Goal: Check status: Check status

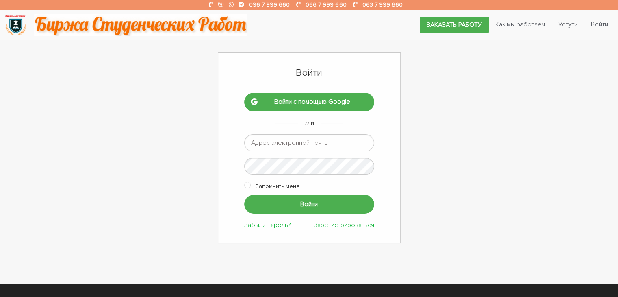
click at [344, 142] on input "email" at bounding box center [309, 142] width 130 height 17
type input "romashka13052015@gmail.com"
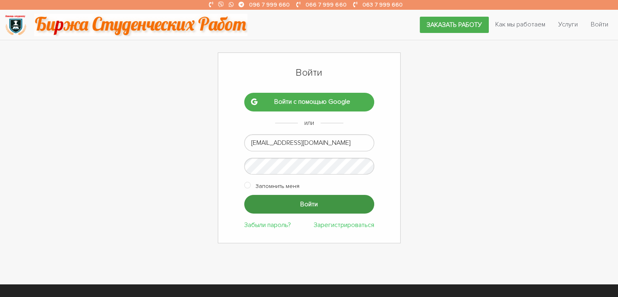
click at [345, 202] on input "Войти" at bounding box center [309, 204] width 130 height 18
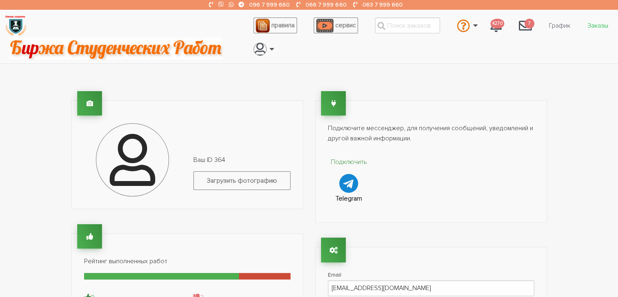
click at [596, 25] on link "Заказы" at bounding box center [598, 25] width 34 height 15
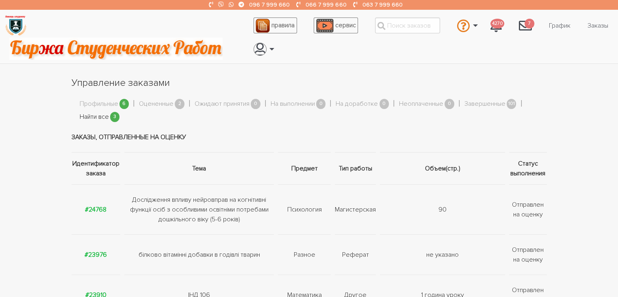
click at [95, 115] on link "Найти все" at bounding box center [94, 117] width 29 height 11
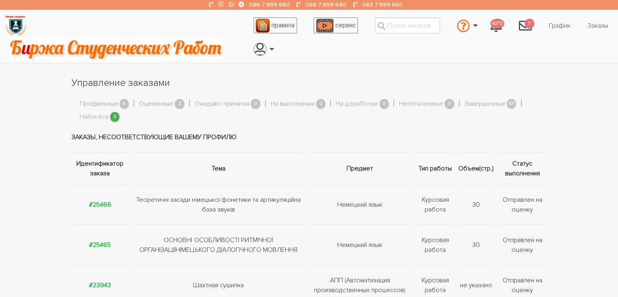
click at [122, 102] on span "6" at bounding box center [124, 104] width 10 height 10
click at [116, 102] on link "Профильные" at bounding box center [99, 104] width 39 height 11
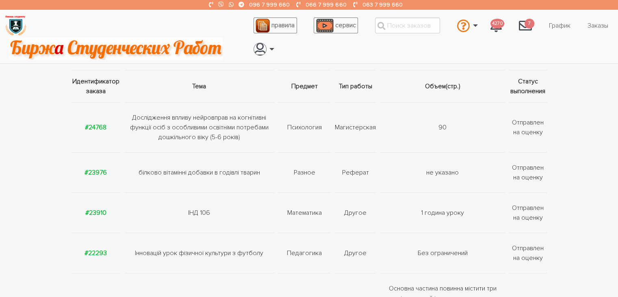
scroll to position [122, 0]
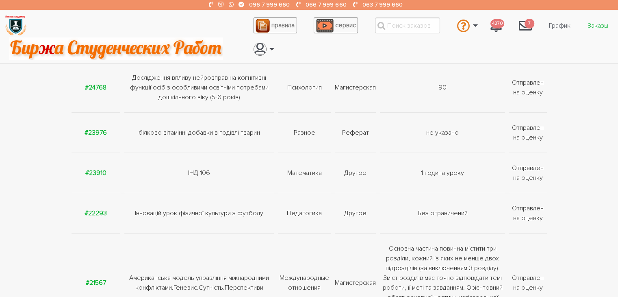
click at [604, 25] on link "Заказы" at bounding box center [598, 25] width 34 height 15
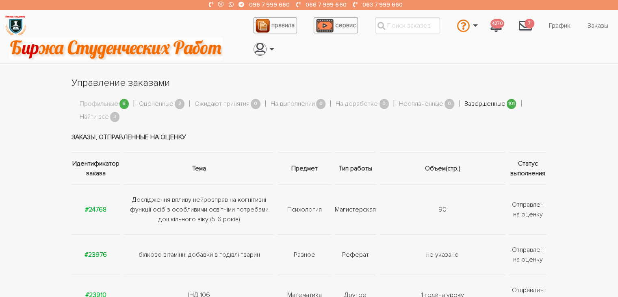
click at [473, 104] on link "Завершенные" at bounding box center [484, 104] width 41 height 11
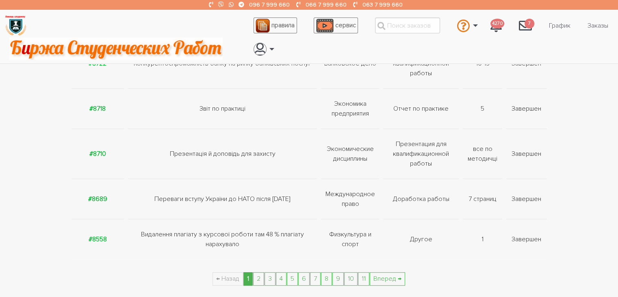
scroll to position [373, 0]
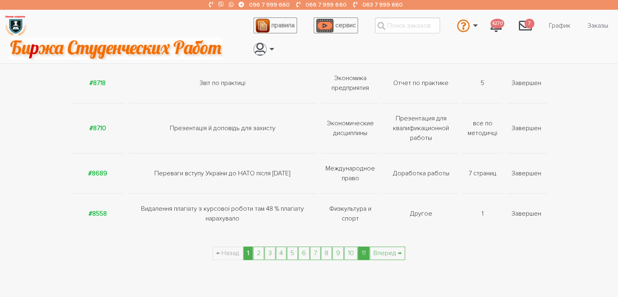
click at [363, 249] on link "11" at bounding box center [363, 252] width 11 height 13
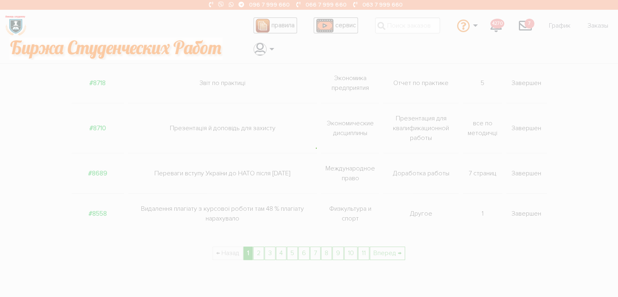
click at [363, 249] on div at bounding box center [309, 148] width 618 height 297
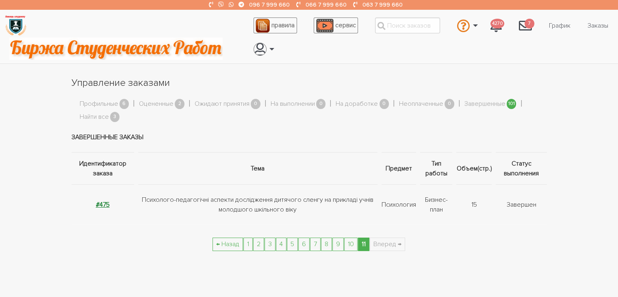
click at [106, 204] on strong "#475" at bounding box center [103, 204] width 14 height 8
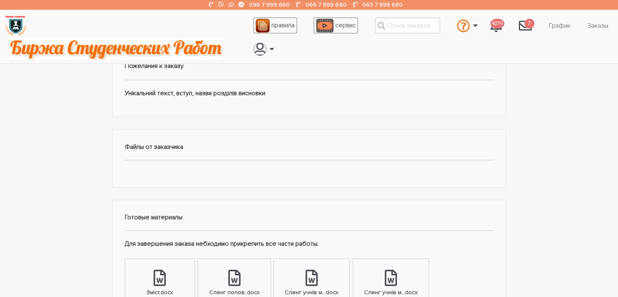
scroll to position [366, 0]
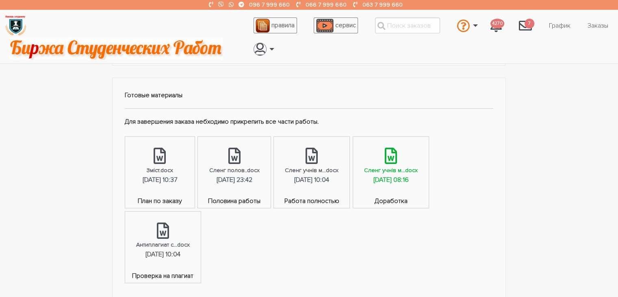
click at [408, 176] on div "[DATE] 08:16" at bounding box center [390, 180] width 35 height 11
